Goal: Check status: Check status

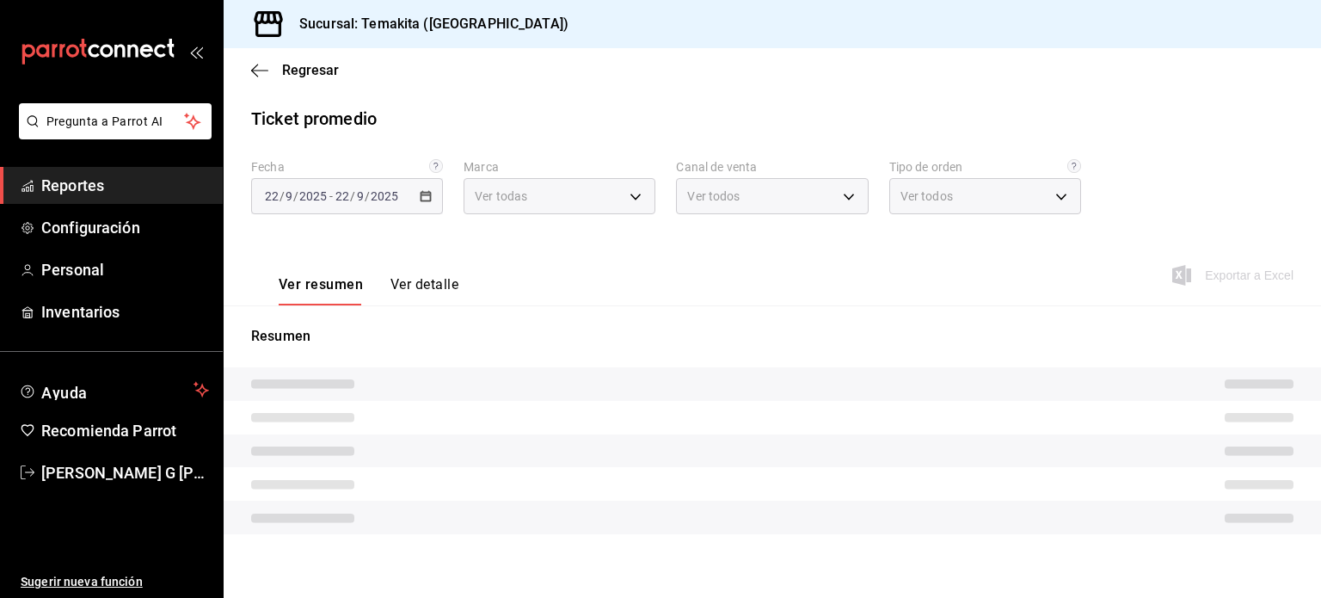
type input "e3240b2a-191c-470c-b62a-223b667b9bd8"
type input "PARROT,UBER_EATS,RAPPI,DIDI_FOOD,ONLINE"
type input "747c8e00-d96c-4234-98c9-2e2c893cb0b0,c11feadb-5e0c-43d5-be3a-6baeab1dfdd7,29f34…"
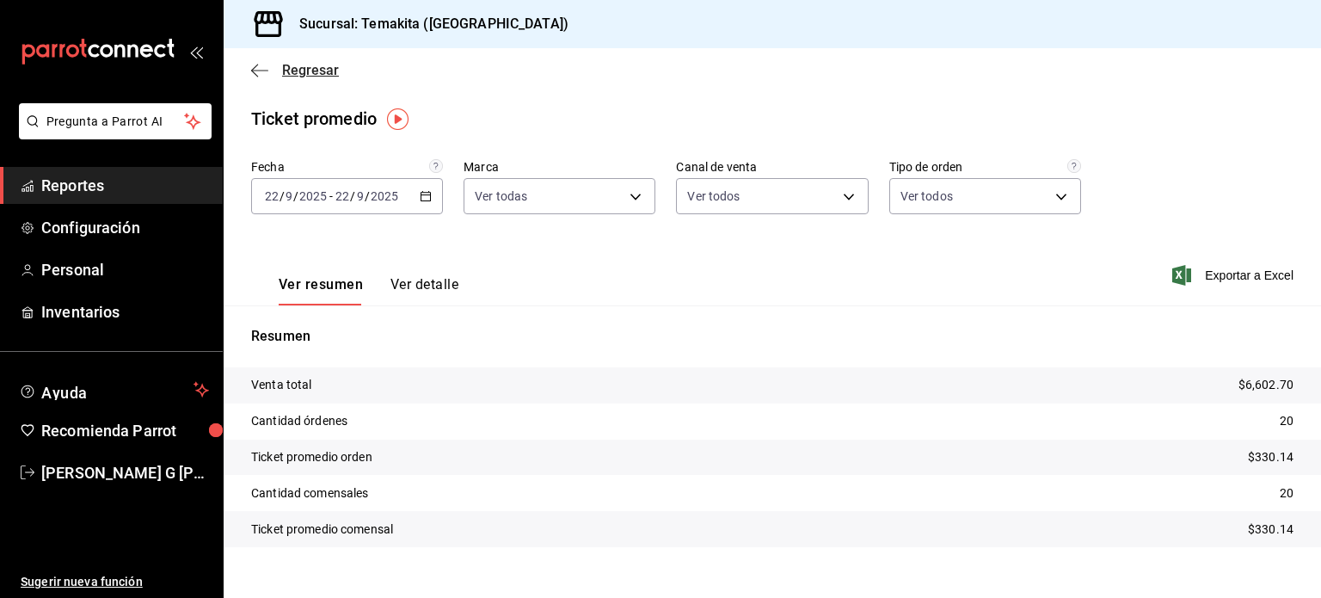
click at [251, 78] on span "Regresar" at bounding box center [295, 70] width 88 height 16
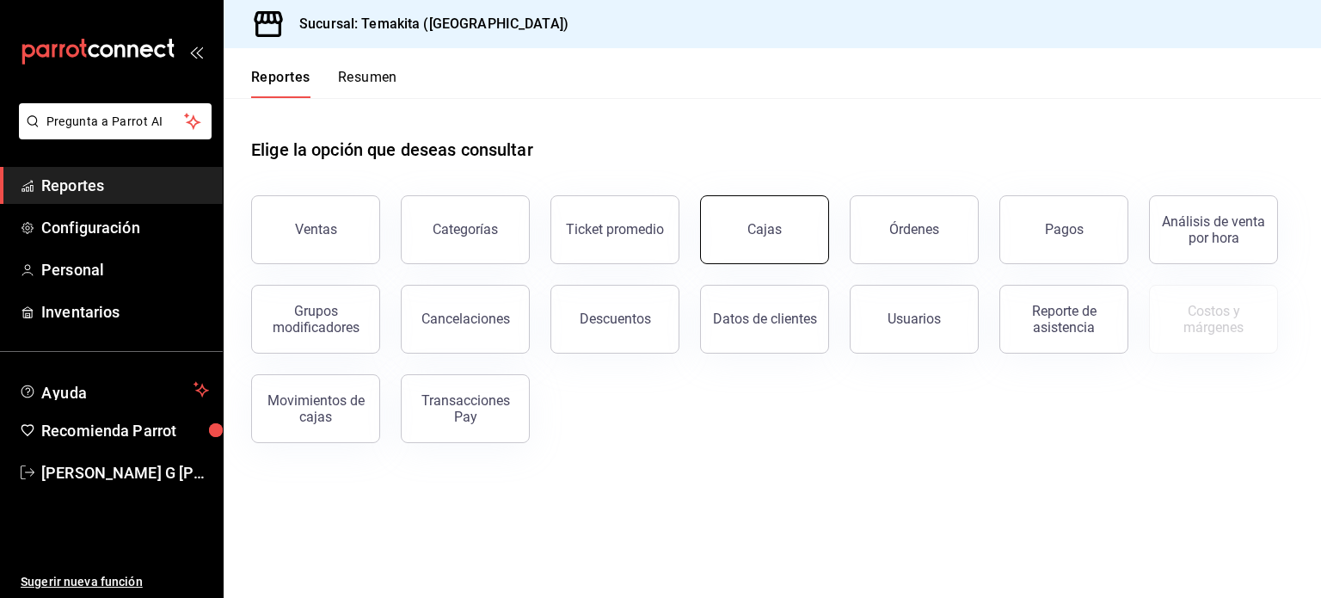
click at [773, 207] on link "Cajas" at bounding box center [764, 229] width 129 height 69
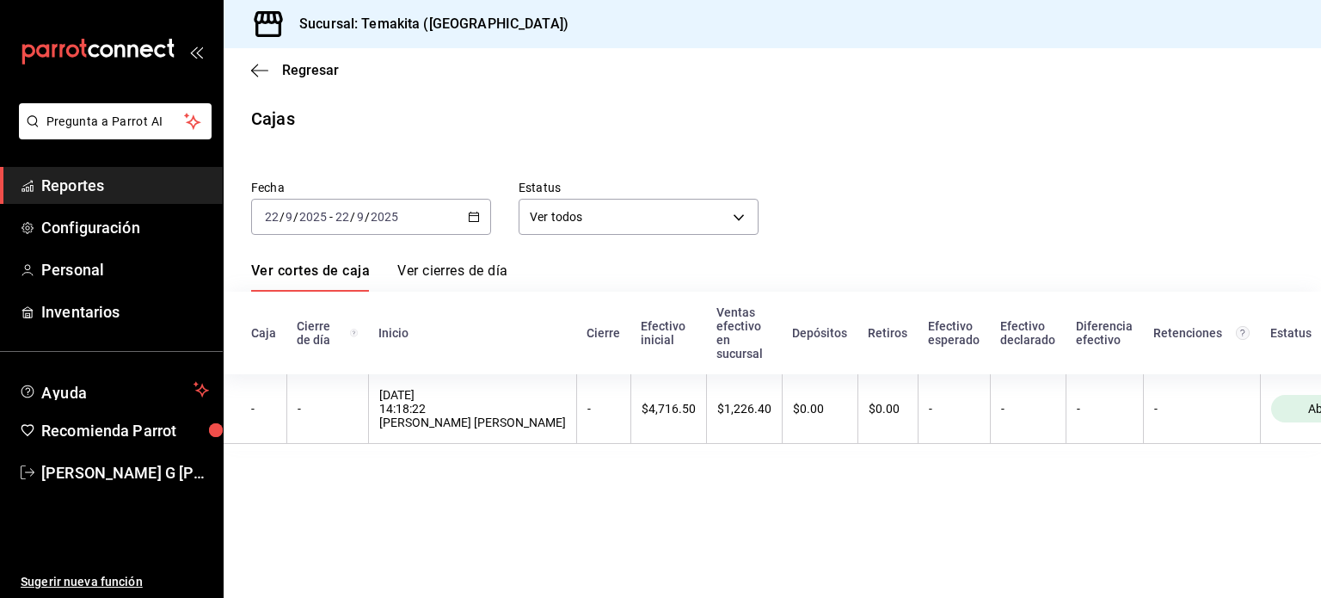
click at [477, 215] on icon "button" at bounding box center [474, 217] width 12 height 12
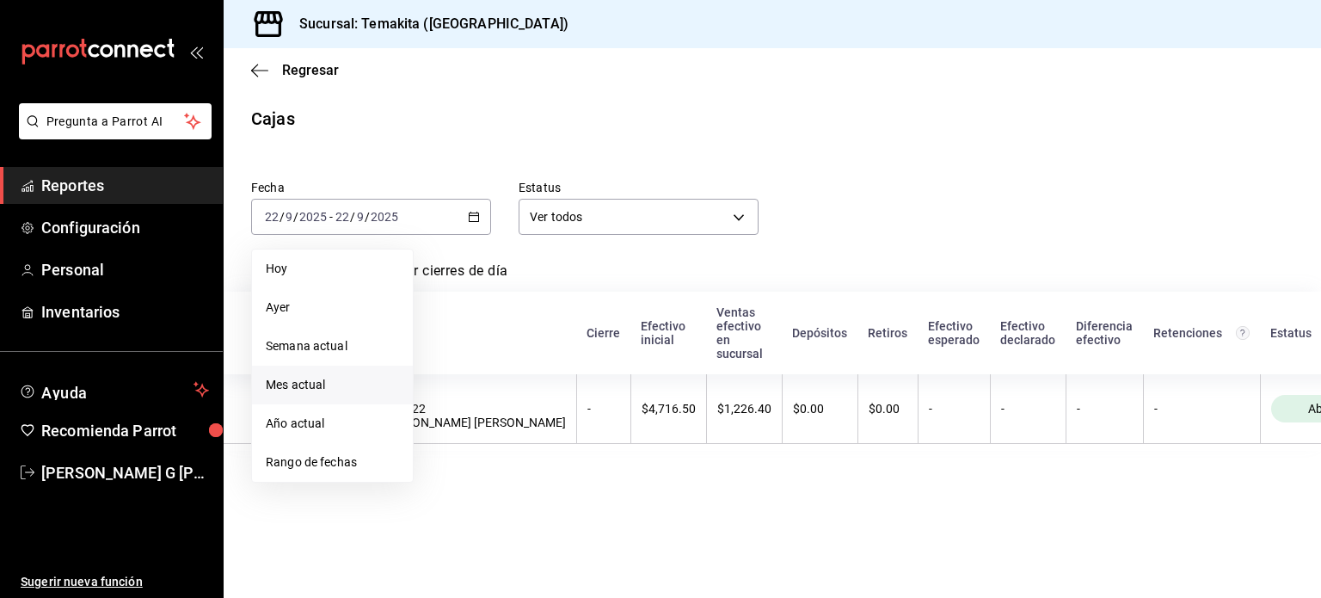
click at [293, 379] on span "Mes actual" at bounding box center [332, 385] width 133 height 18
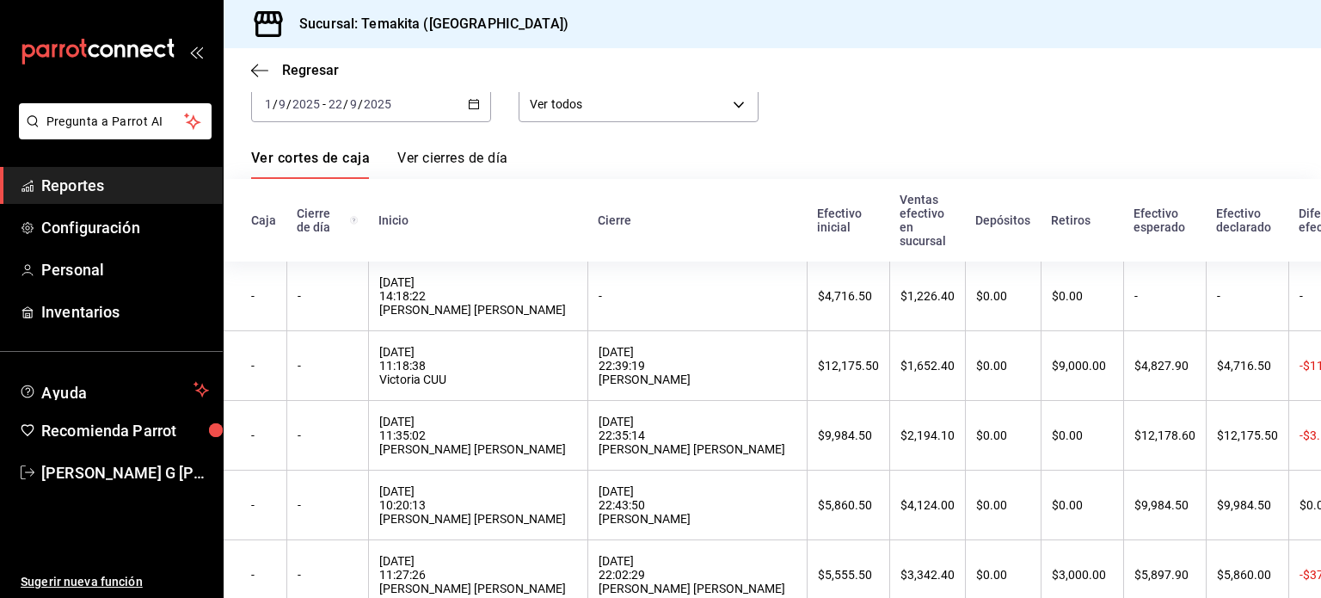
scroll to position [110, 0]
